Goal: Task Accomplishment & Management: Manage account settings

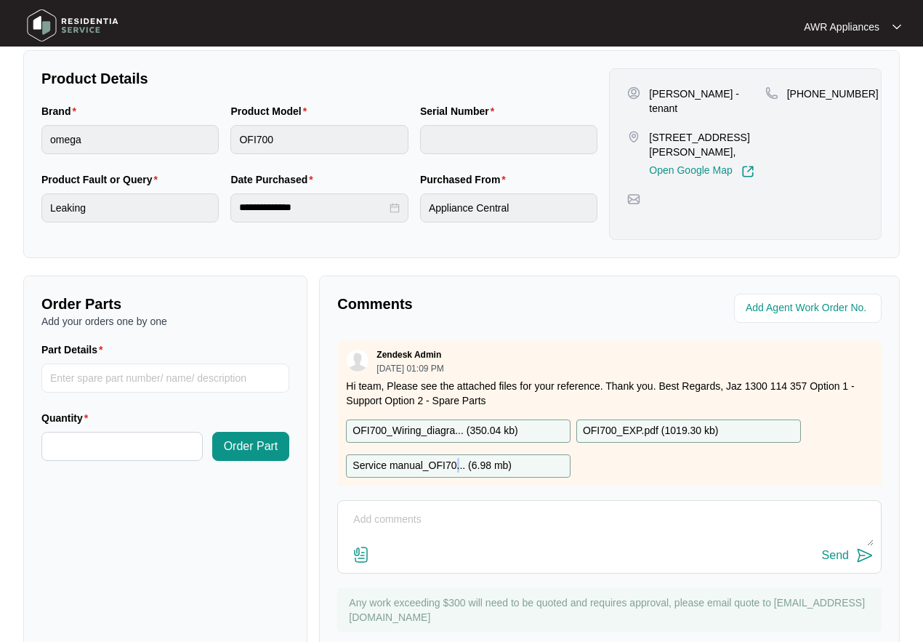
scroll to position [23, 0]
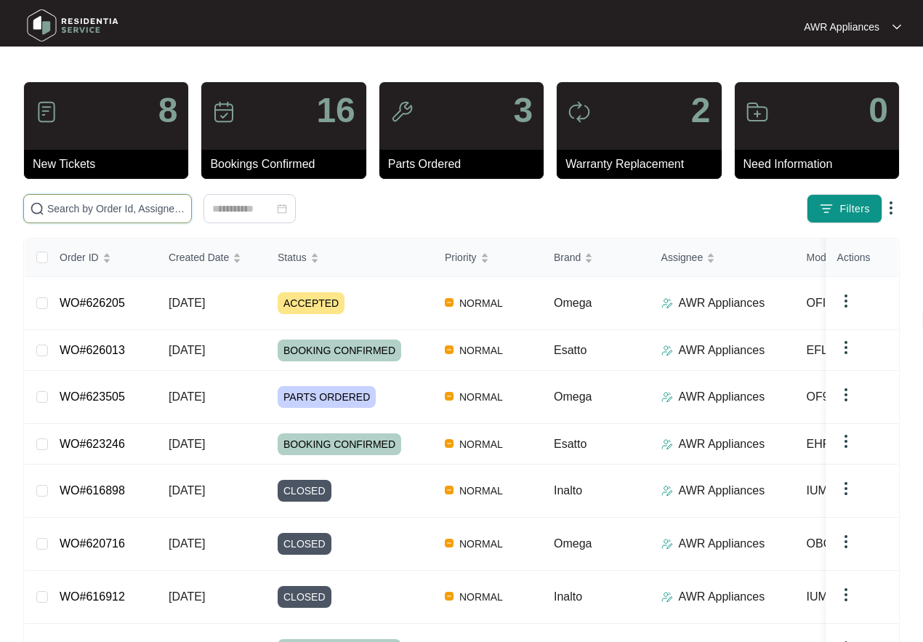
click at [72, 204] on input "text" at bounding box center [116, 209] width 138 height 16
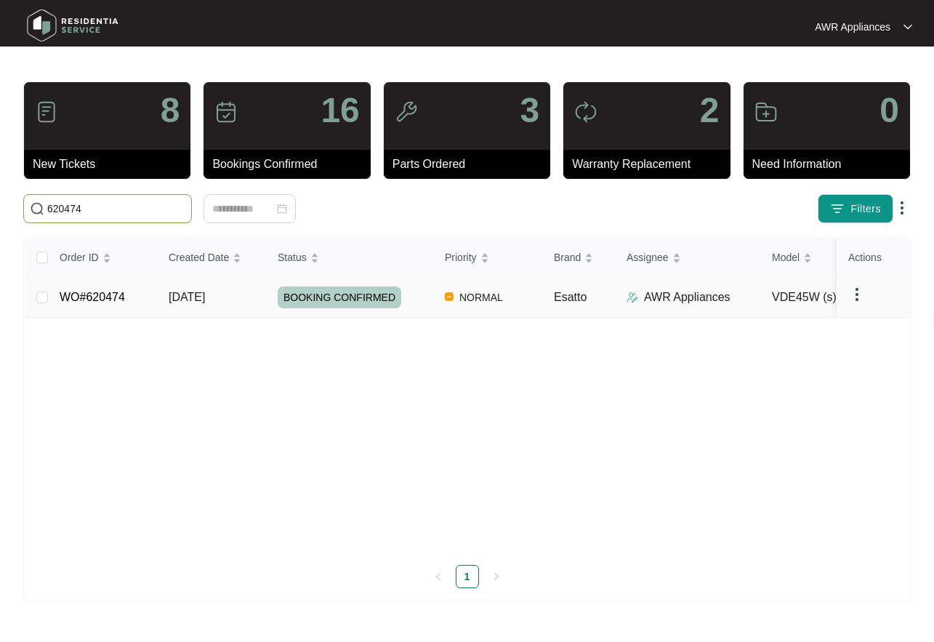
type input "620474"
click at [178, 291] on span "[DATE]" at bounding box center [187, 297] width 36 height 12
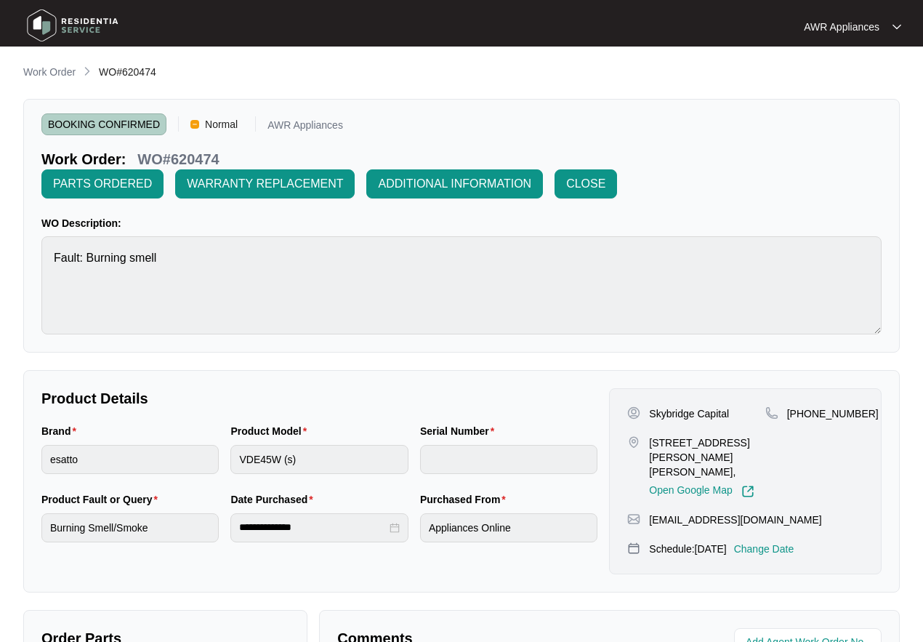
click at [36, 17] on img at bounding box center [73, 26] width 102 height 44
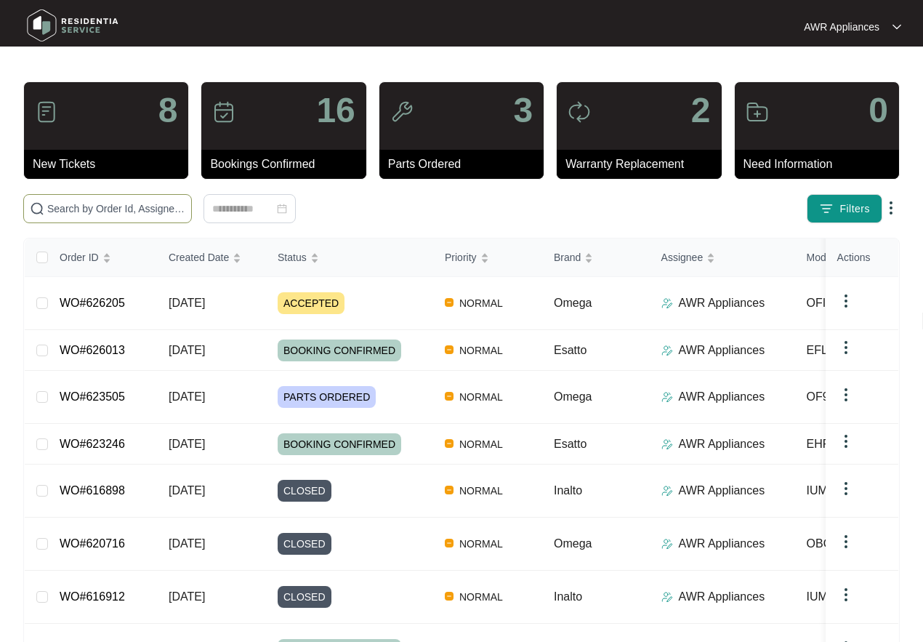
click at [84, 201] on input "text" at bounding box center [116, 209] width 138 height 16
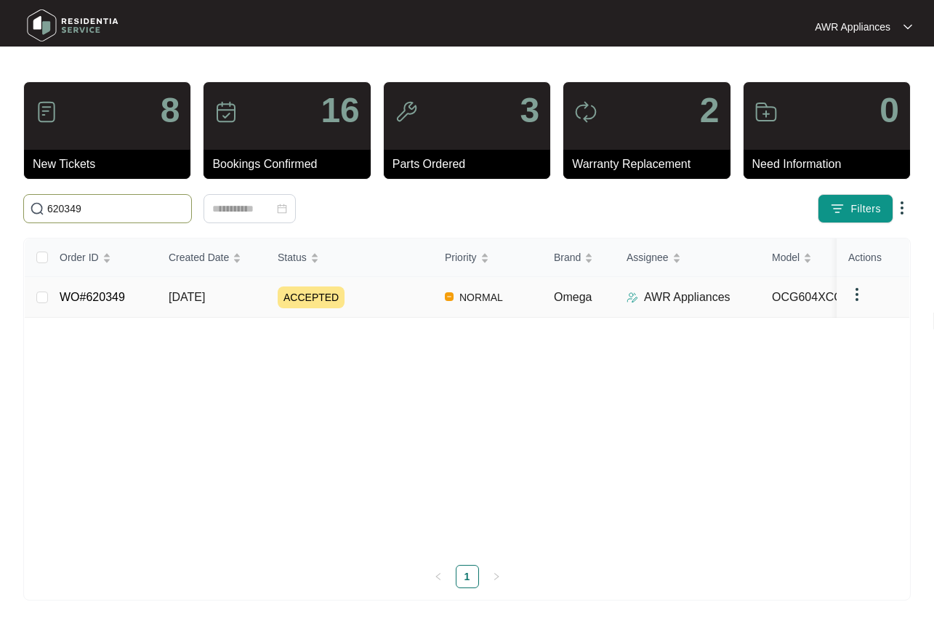
type input "620349"
click at [205, 303] on span "[DATE]" at bounding box center [187, 297] width 36 height 12
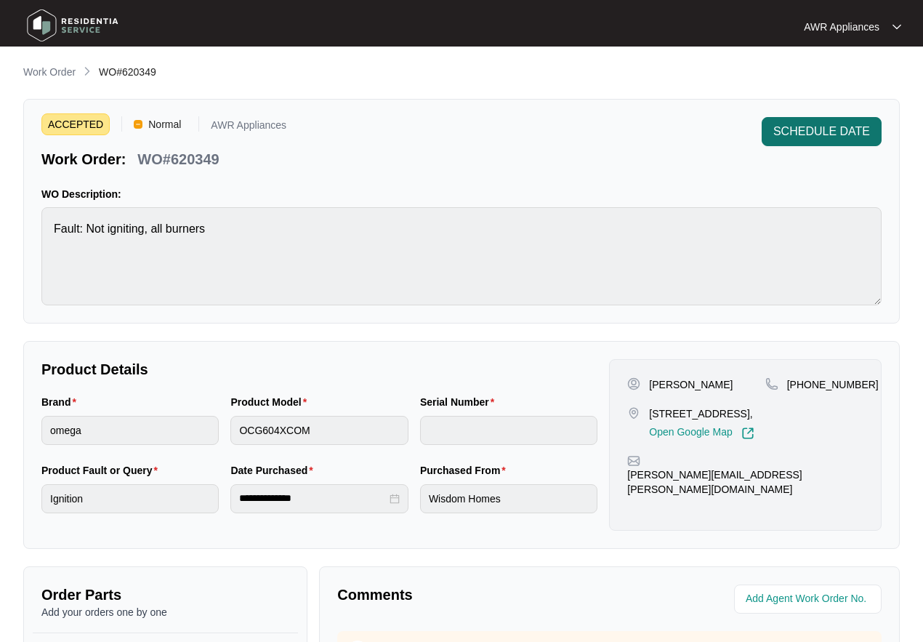
click at [820, 131] on span "SCHEDULE DATE" at bounding box center [821, 131] width 97 height 17
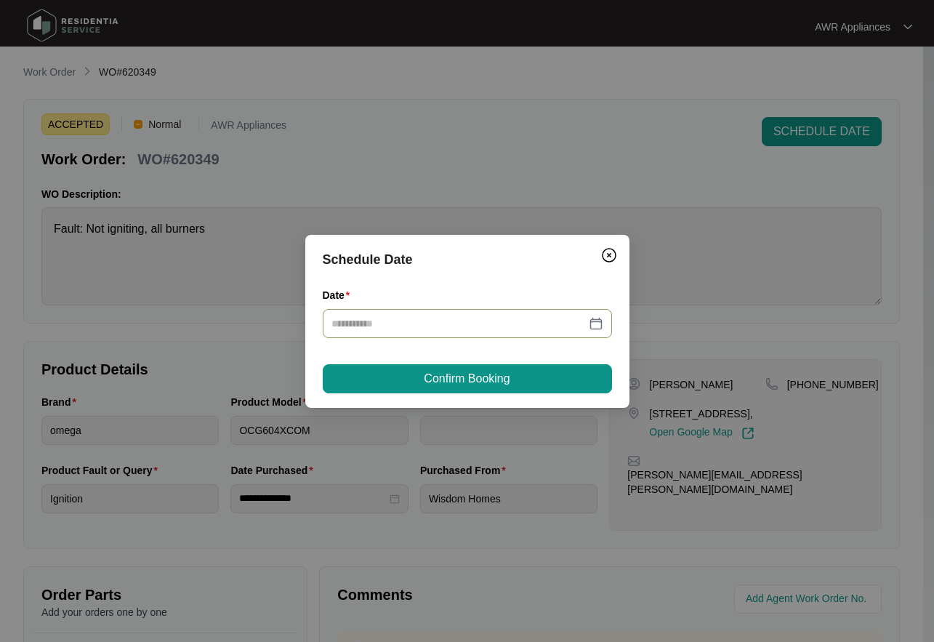
click at [403, 329] on input "Date" at bounding box center [458, 323] width 254 height 16
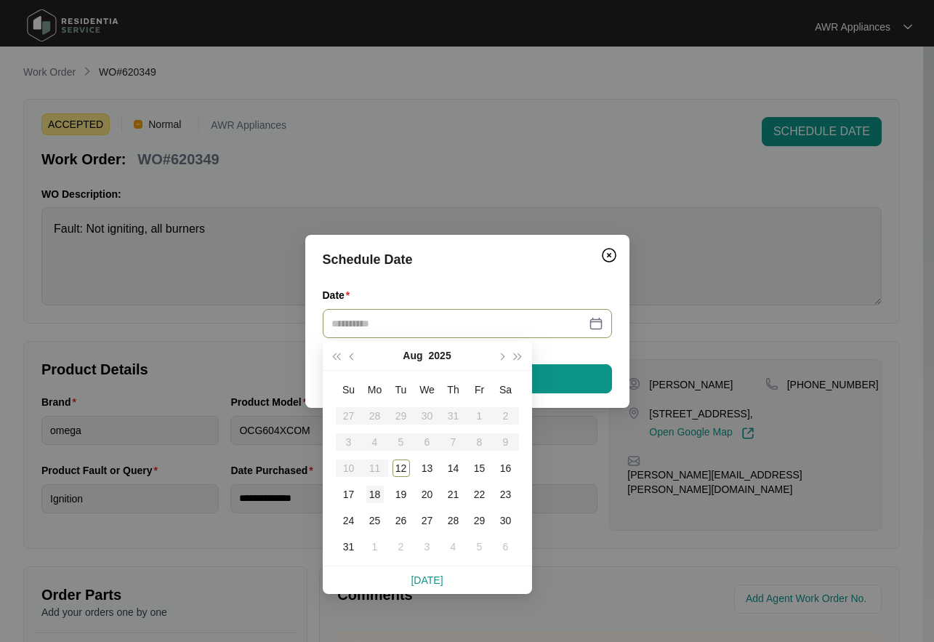
click at [371, 492] on div "18" at bounding box center [374, 494] width 17 height 17
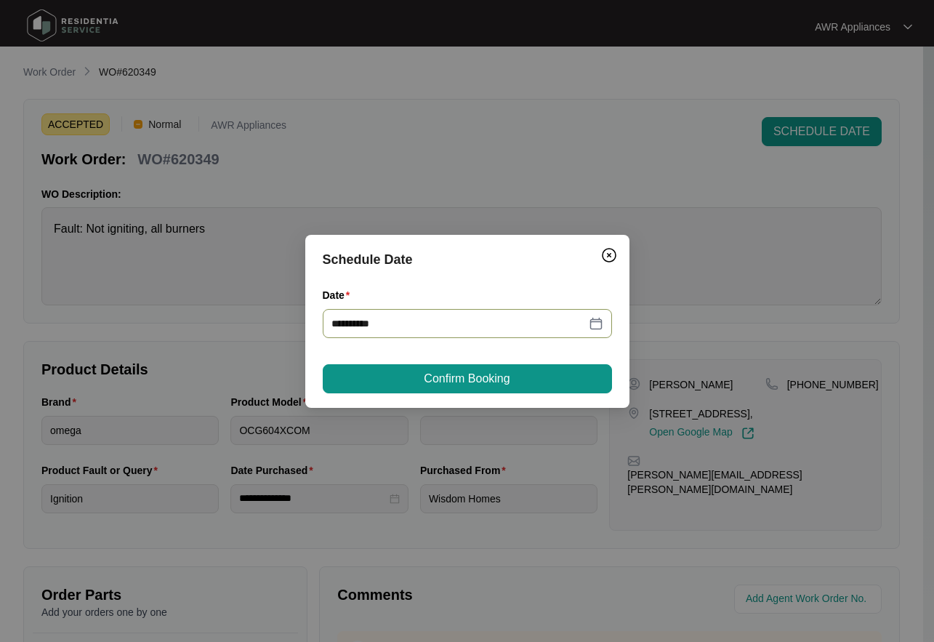
type input "**********"
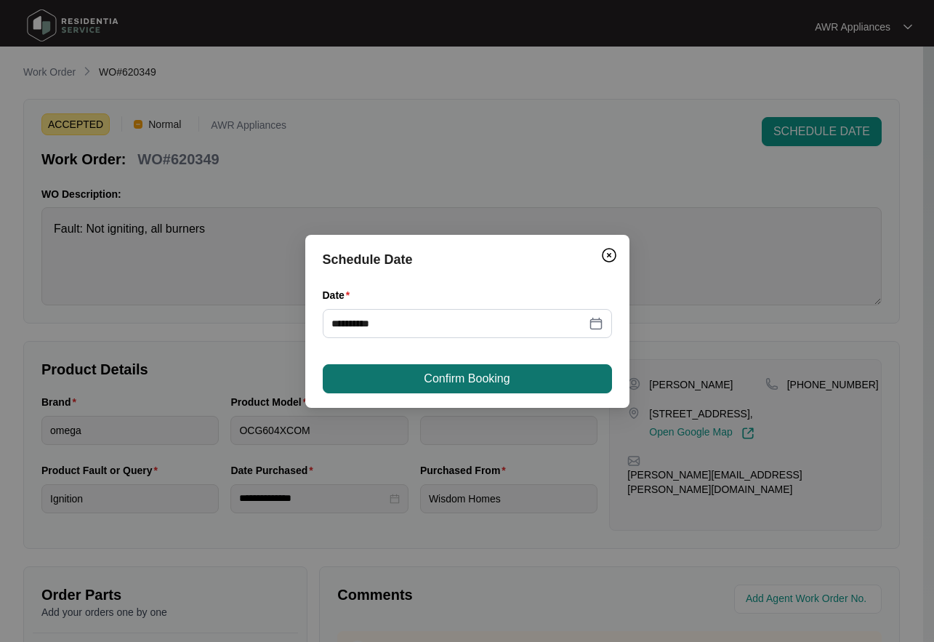
click at [450, 379] on span "Confirm Booking" at bounding box center [467, 378] width 86 height 17
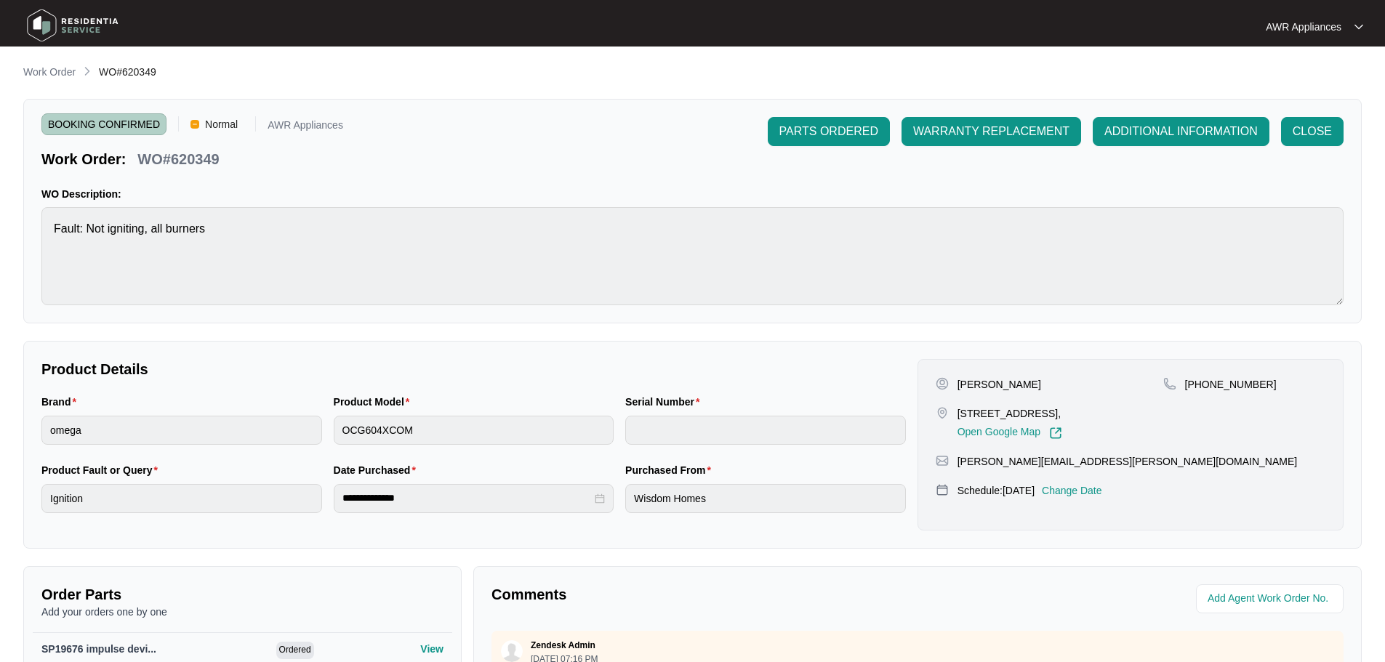
click at [44, 17] on img at bounding box center [73, 26] width 102 height 44
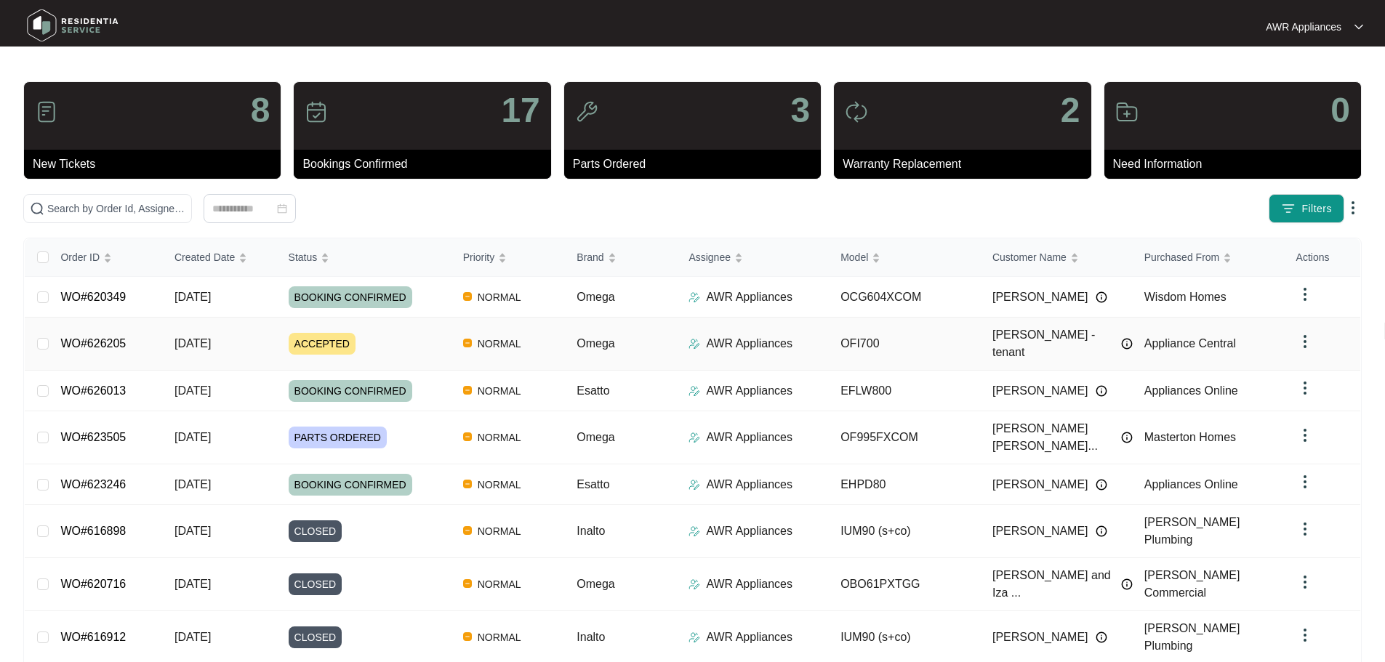
click at [200, 337] on span "[DATE]" at bounding box center [192, 343] width 36 height 12
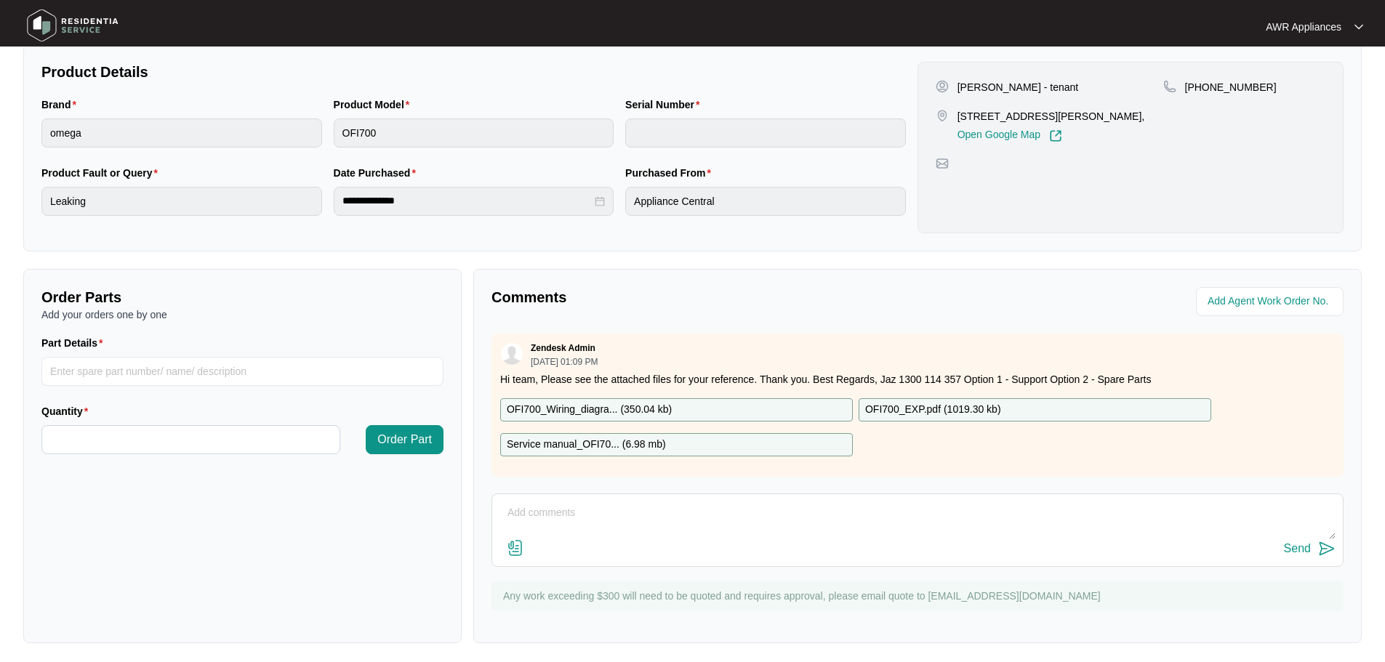
scroll to position [302, 0]
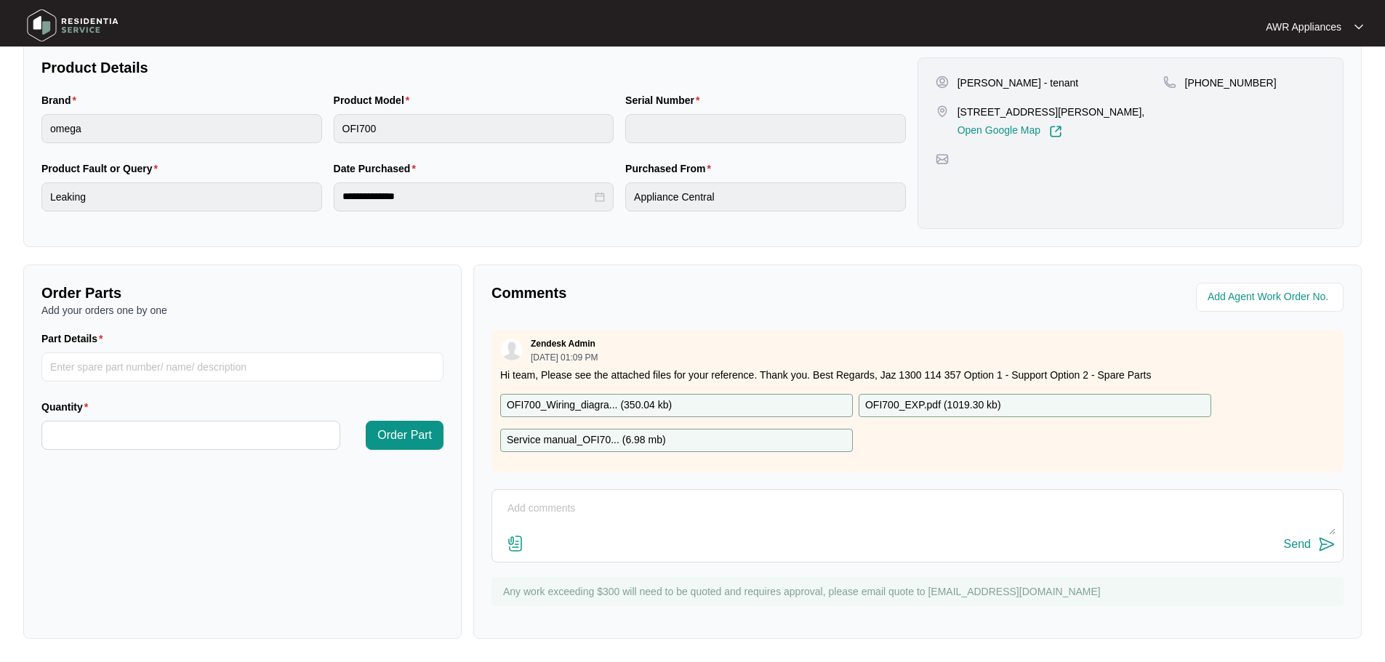
click at [558, 517] on textarea at bounding box center [917, 516] width 836 height 38
type textarea "Left message for customer to call"
click at [922, 548] on div "Send" at bounding box center [1297, 544] width 27 height 13
click at [50, 28] on img at bounding box center [73, 26] width 102 height 44
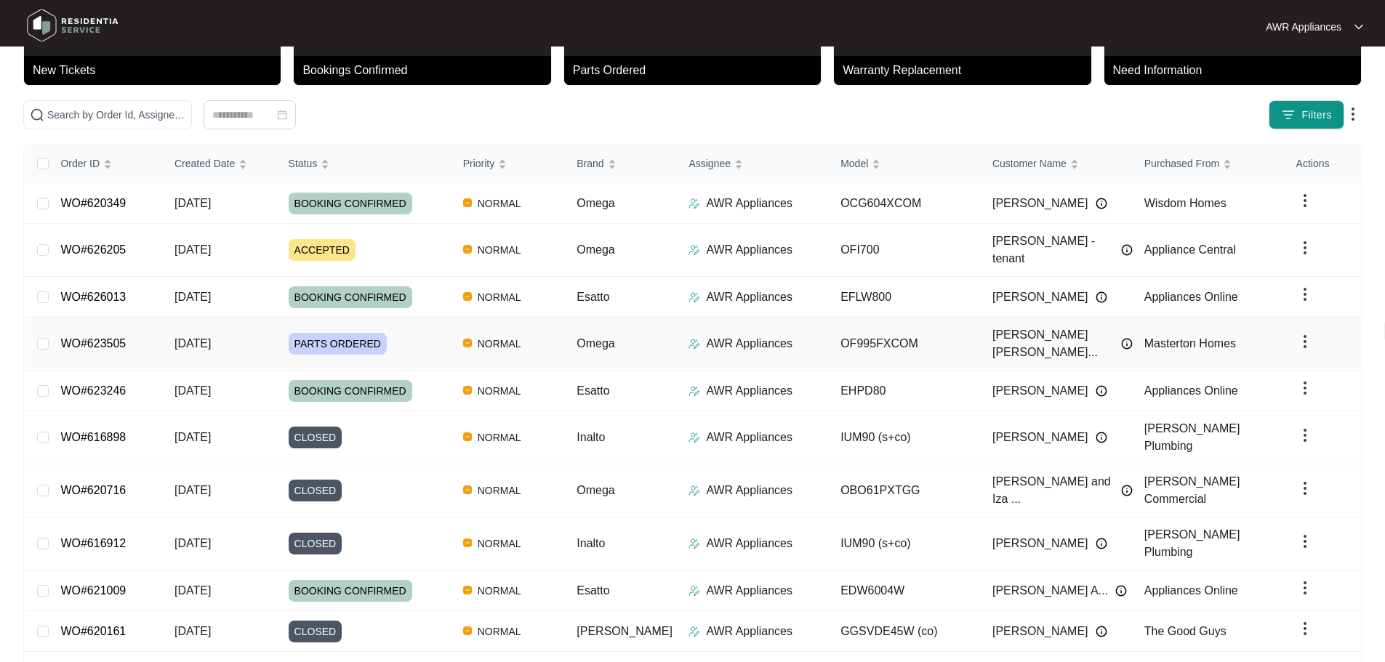
scroll to position [98, 0]
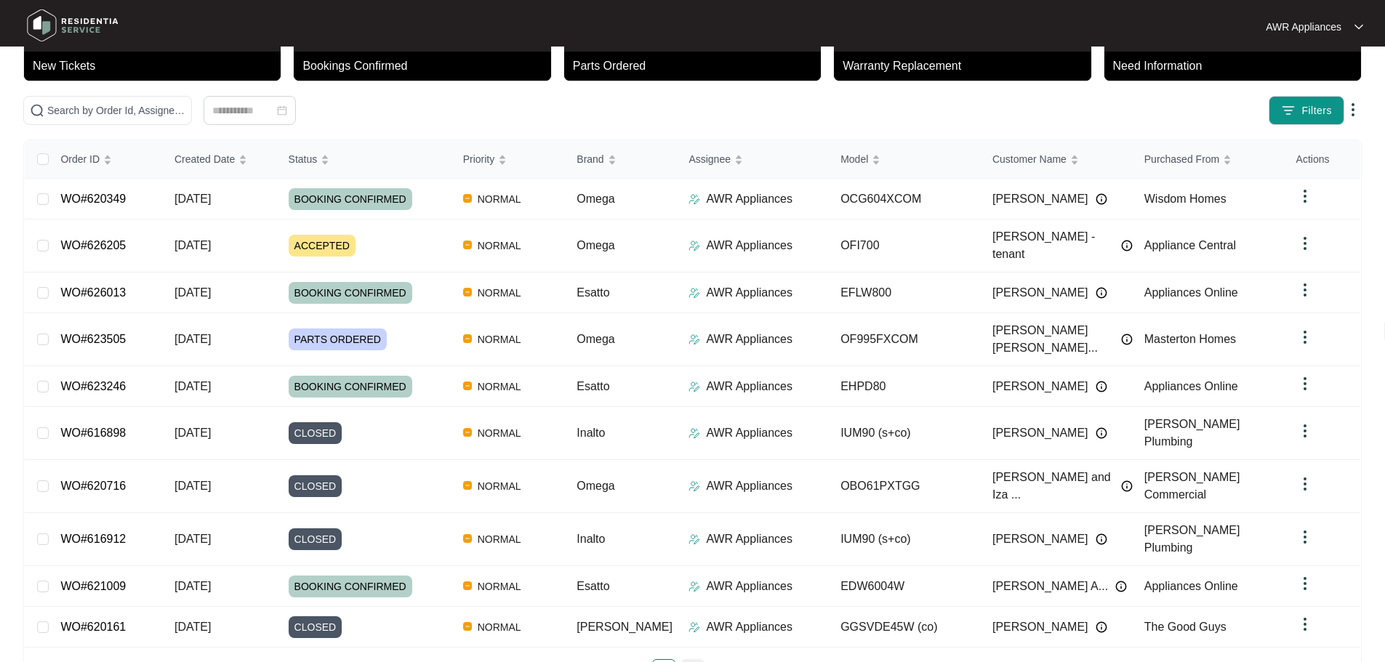
click at [695, 641] on link "2" at bounding box center [693, 671] width 22 height 22
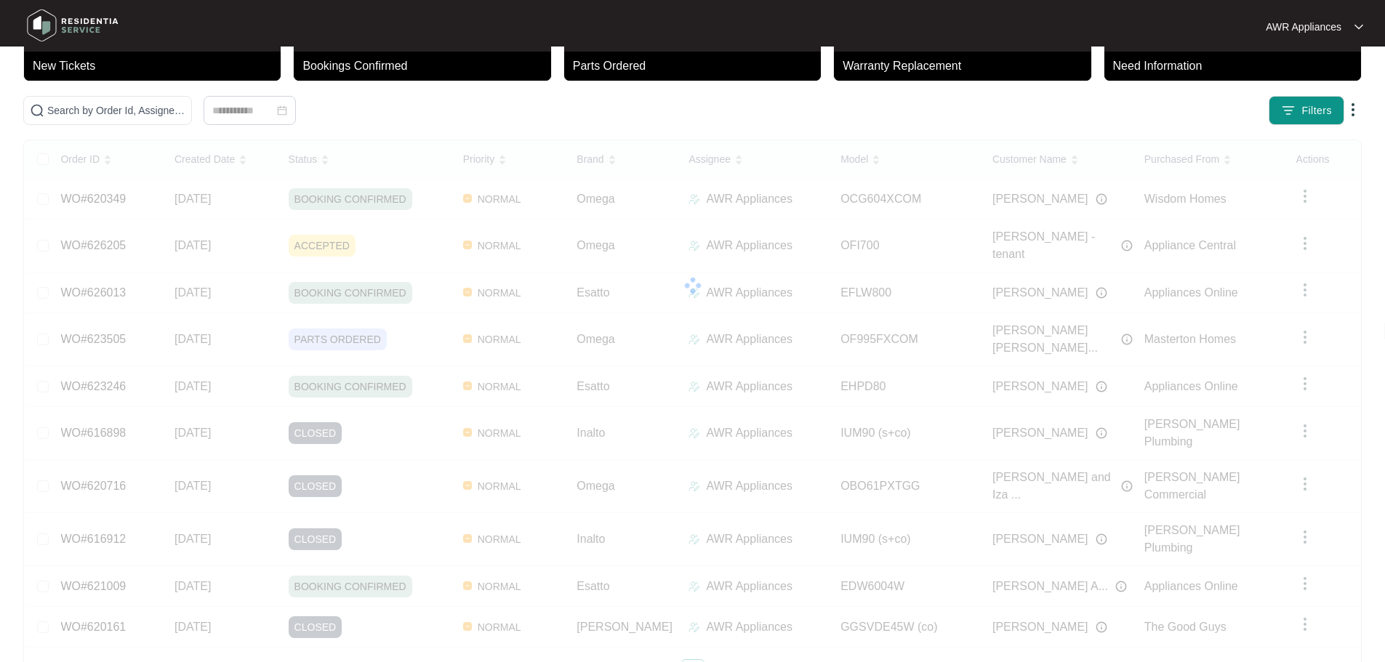
scroll to position [85, 0]
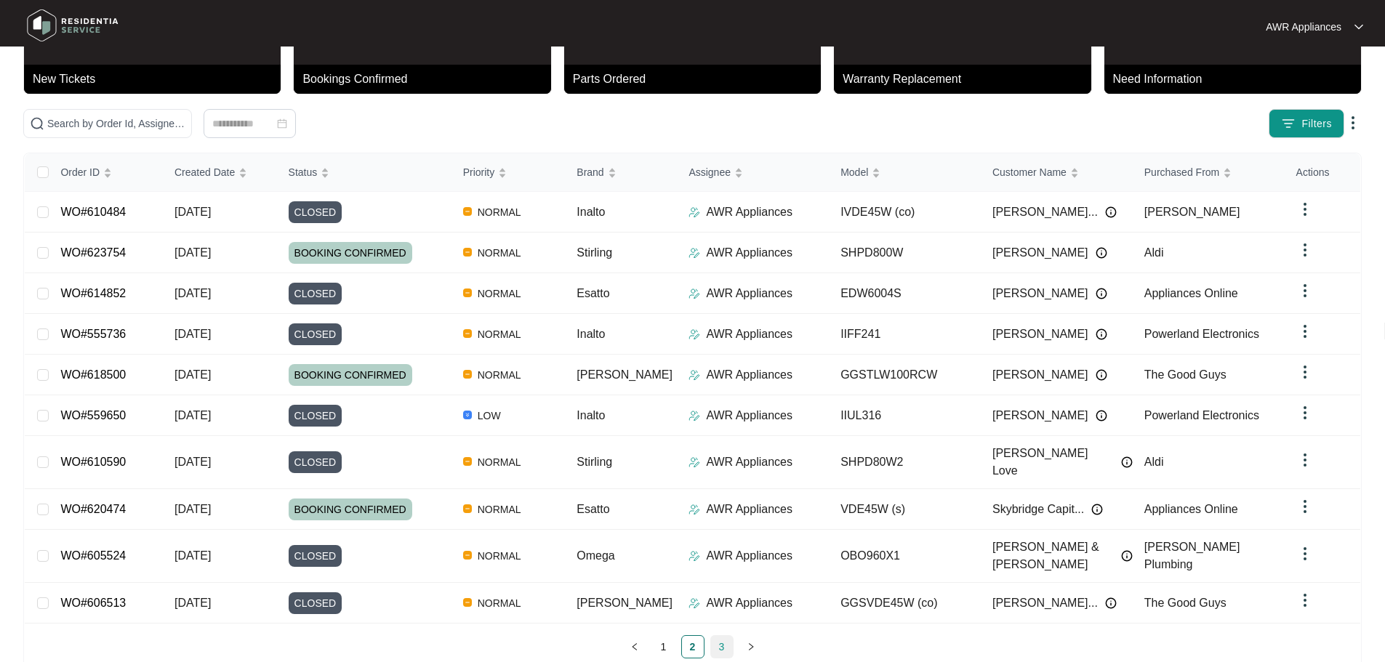
click at [721, 636] on link "3" at bounding box center [722, 647] width 22 height 22
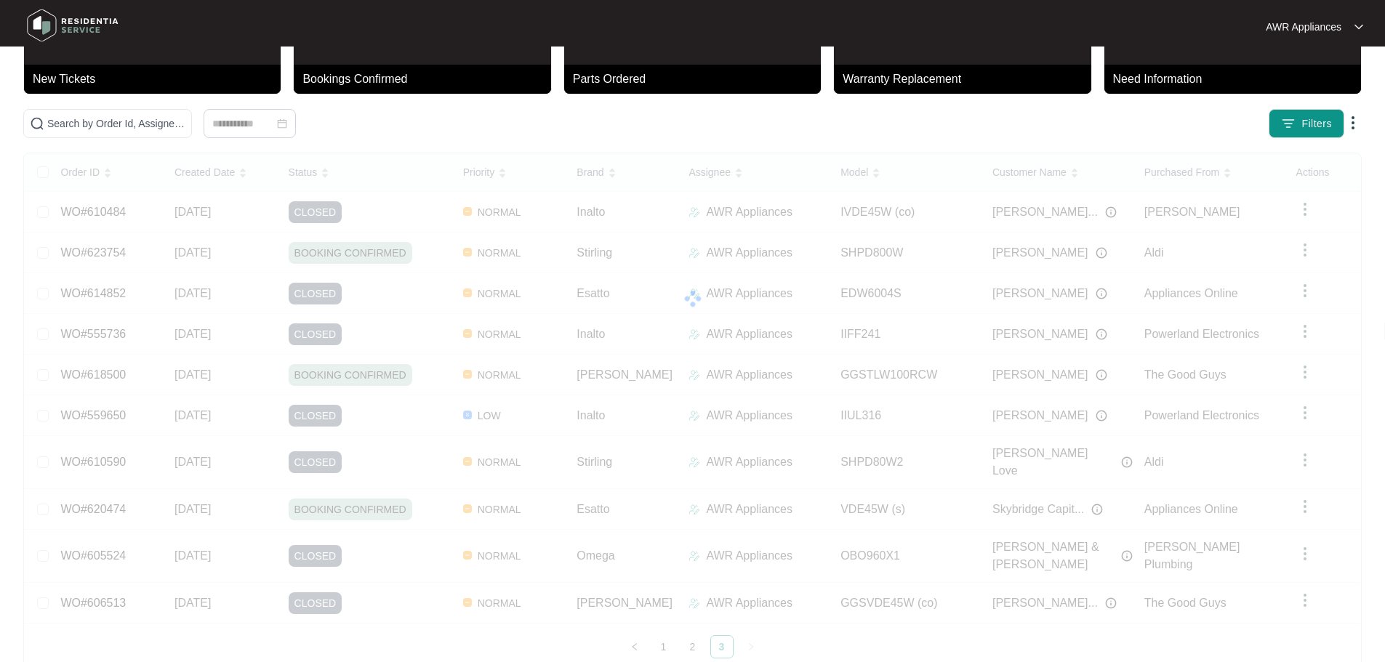
scroll to position [0, 0]
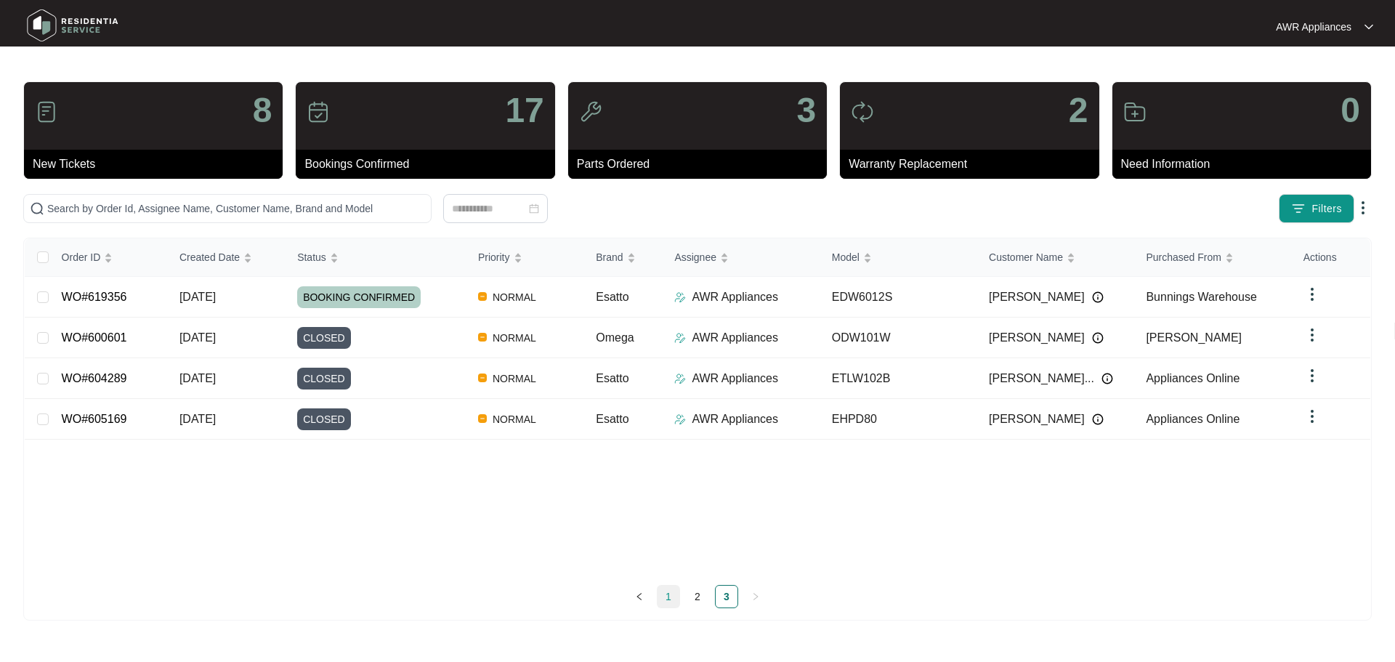
click at [666, 597] on link "1" at bounding box center [669, 597] width 22 height 22
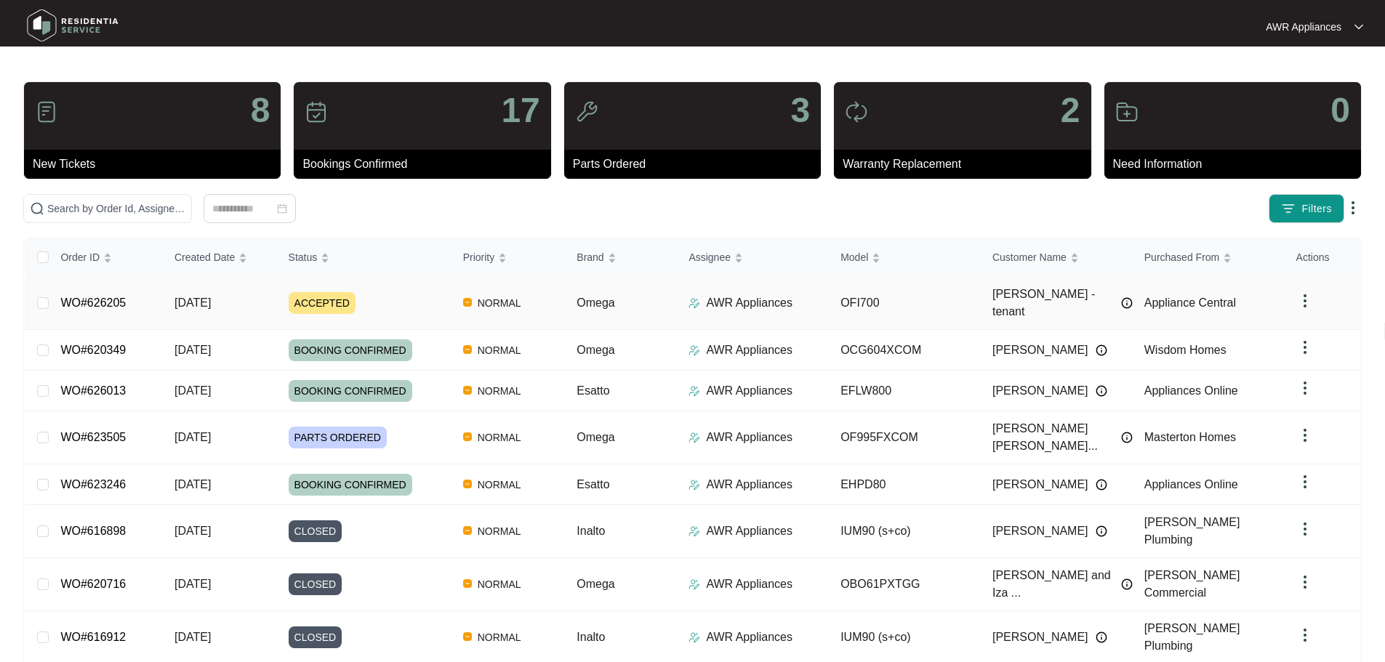
click at [185, 299] on span "[DATE]" at bounding box center [192, 303] width 36 height 12
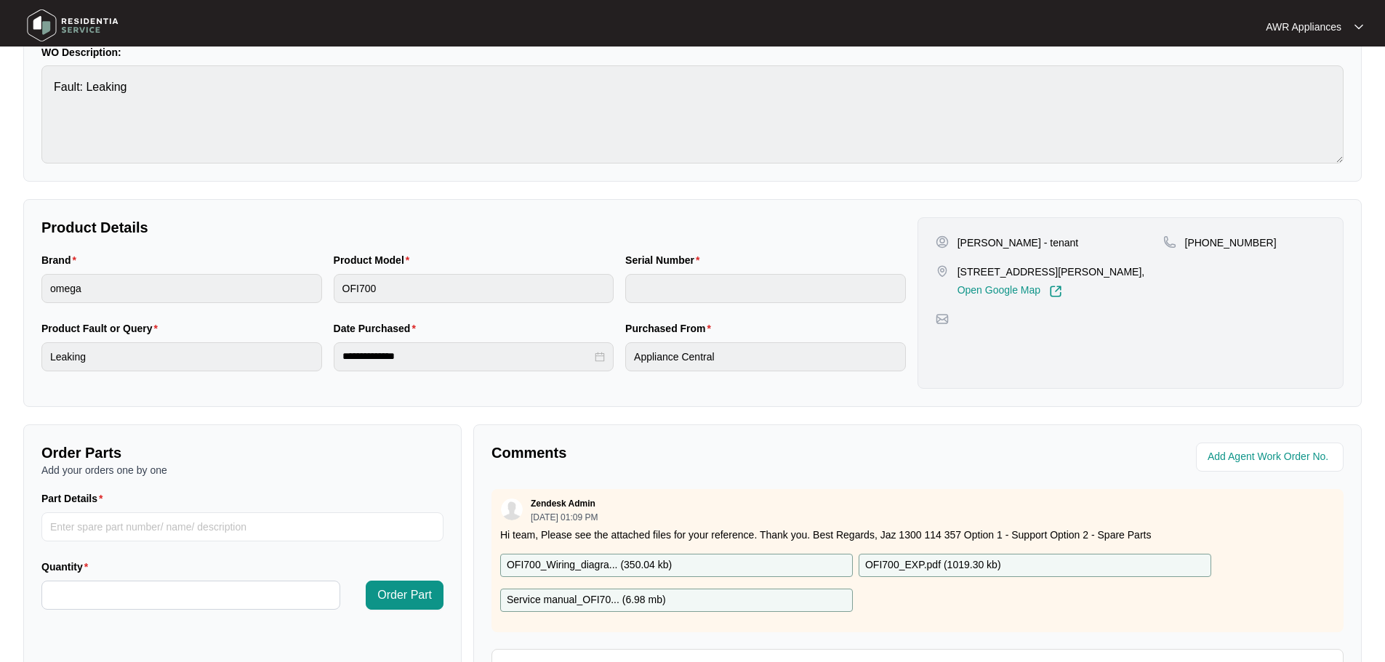
scroll to position [291, 0]
